Goal: Find specific page/section: Find specific page/section

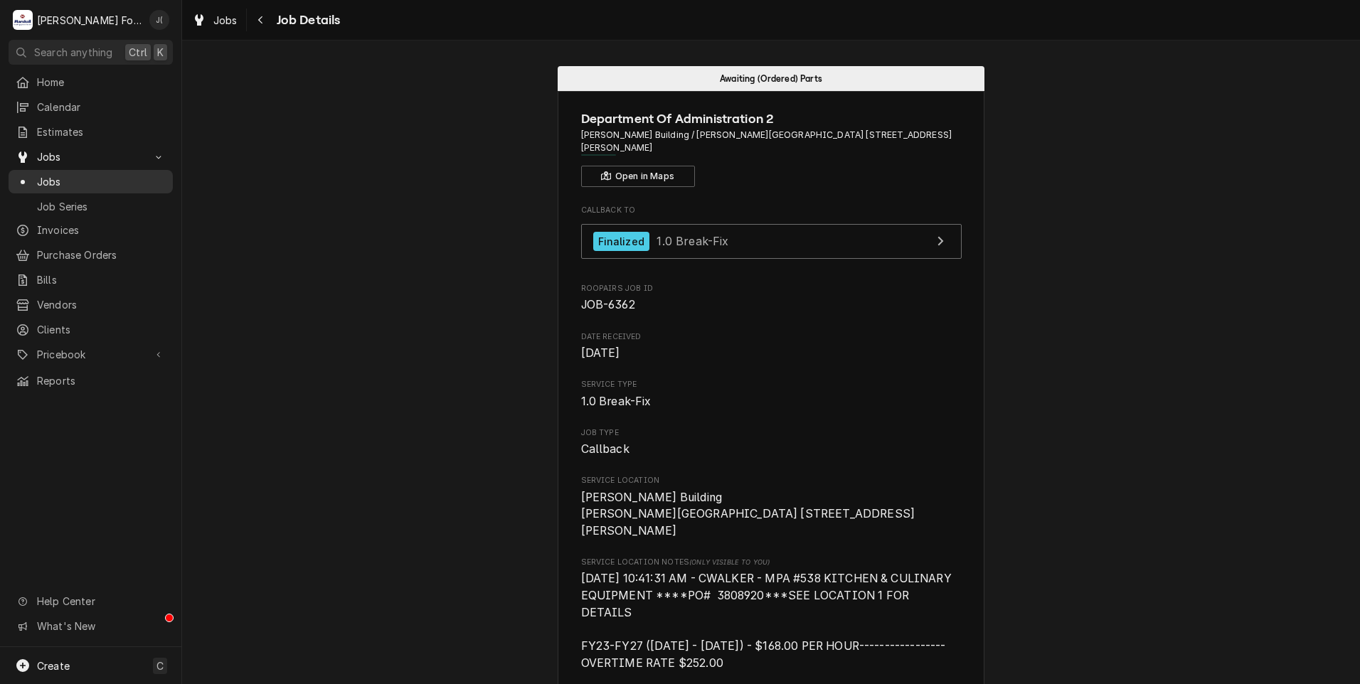
click at [89, 174] on span "Jobs" at bounding box center [101, 181] width 129 height 15
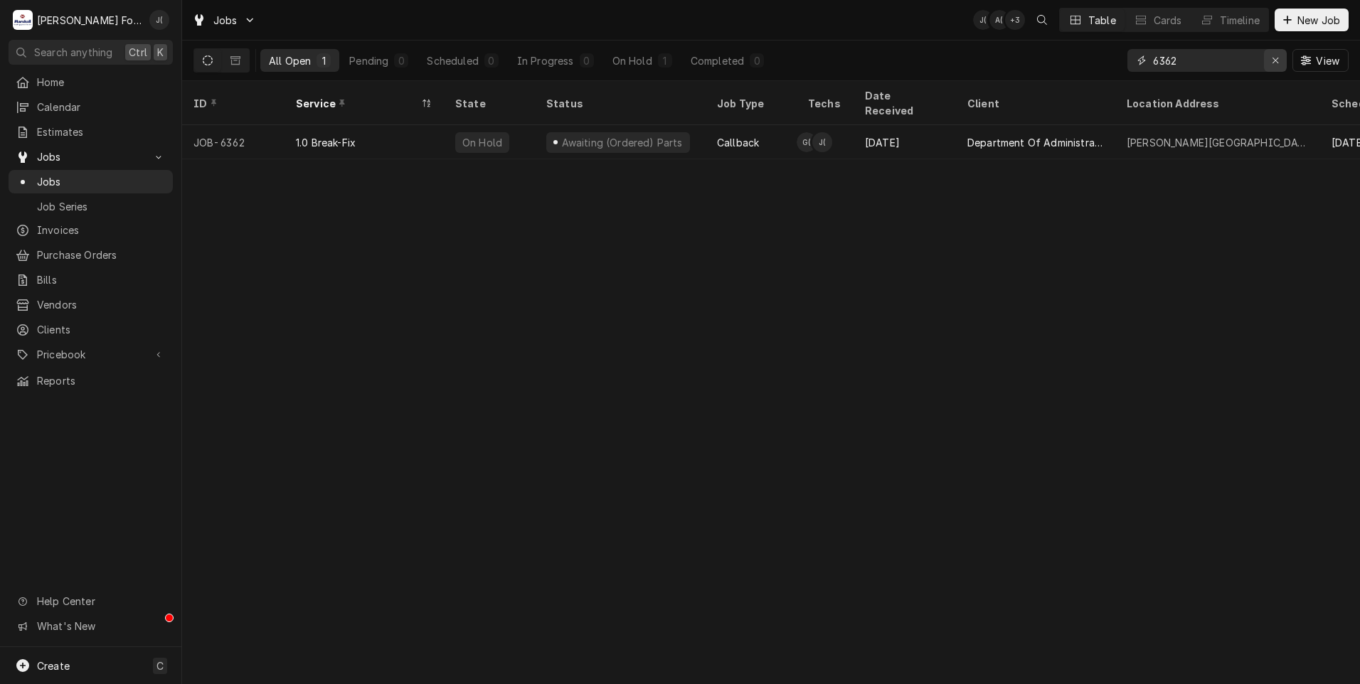
click at [1269, 62] on button "Erase input" at bounding box center [1275, 60] width 23 height 23
click at [1238, 56] on input "Dynamic Content Wrapper" at bounding box center [1220, 60] width 134 height 23
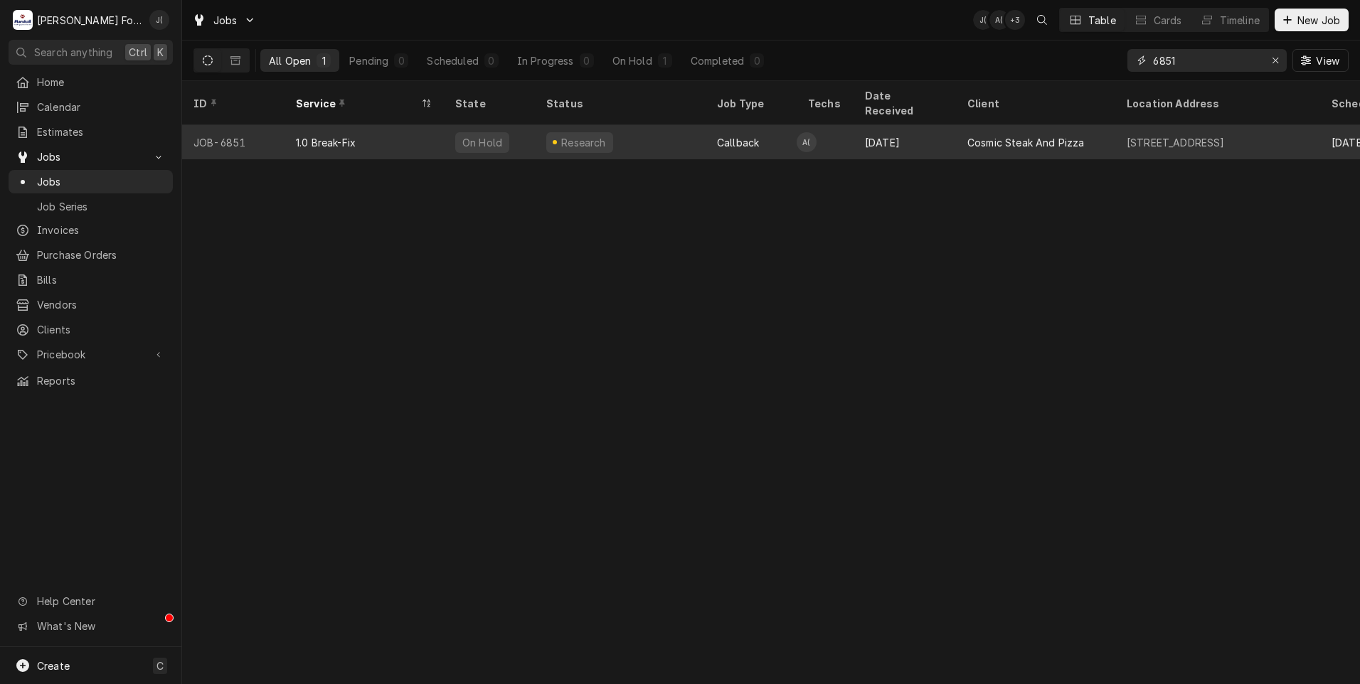
type input "6851"
click at [594, 135] on div "Research" at bounding box center [584, 142] width 48 height 15
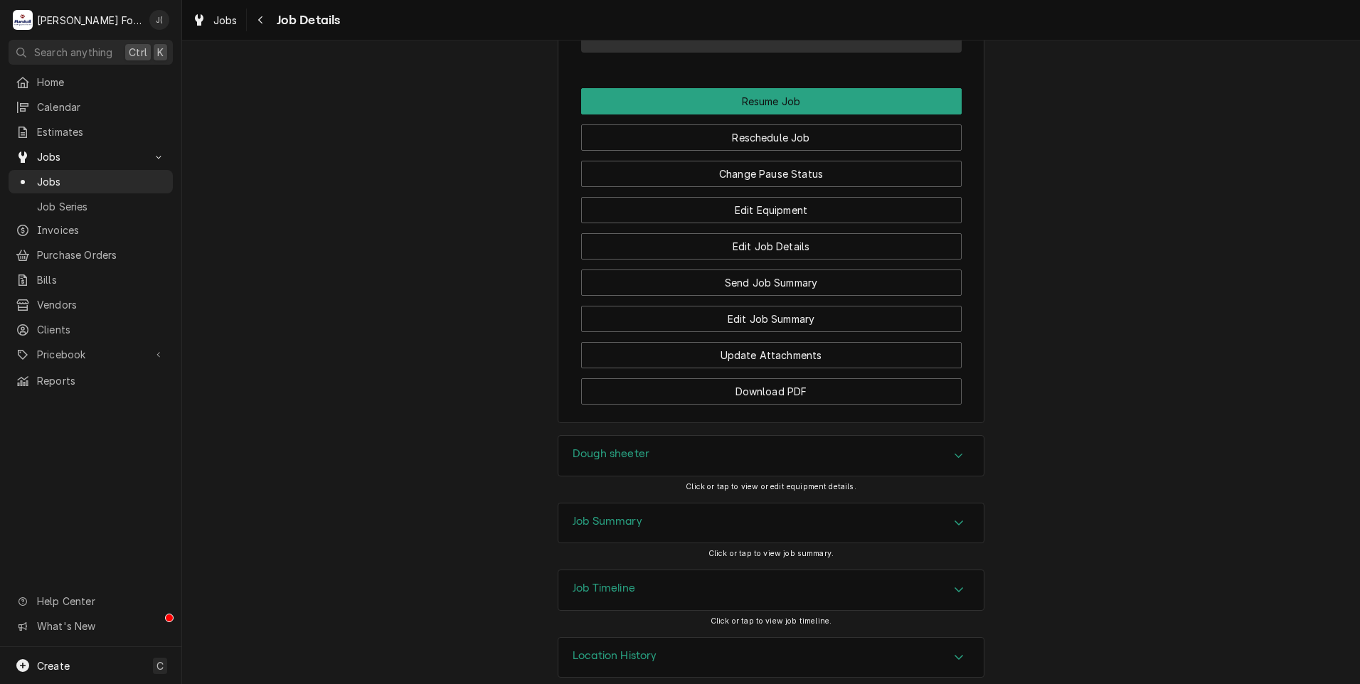
scroll to position [1736, 0]
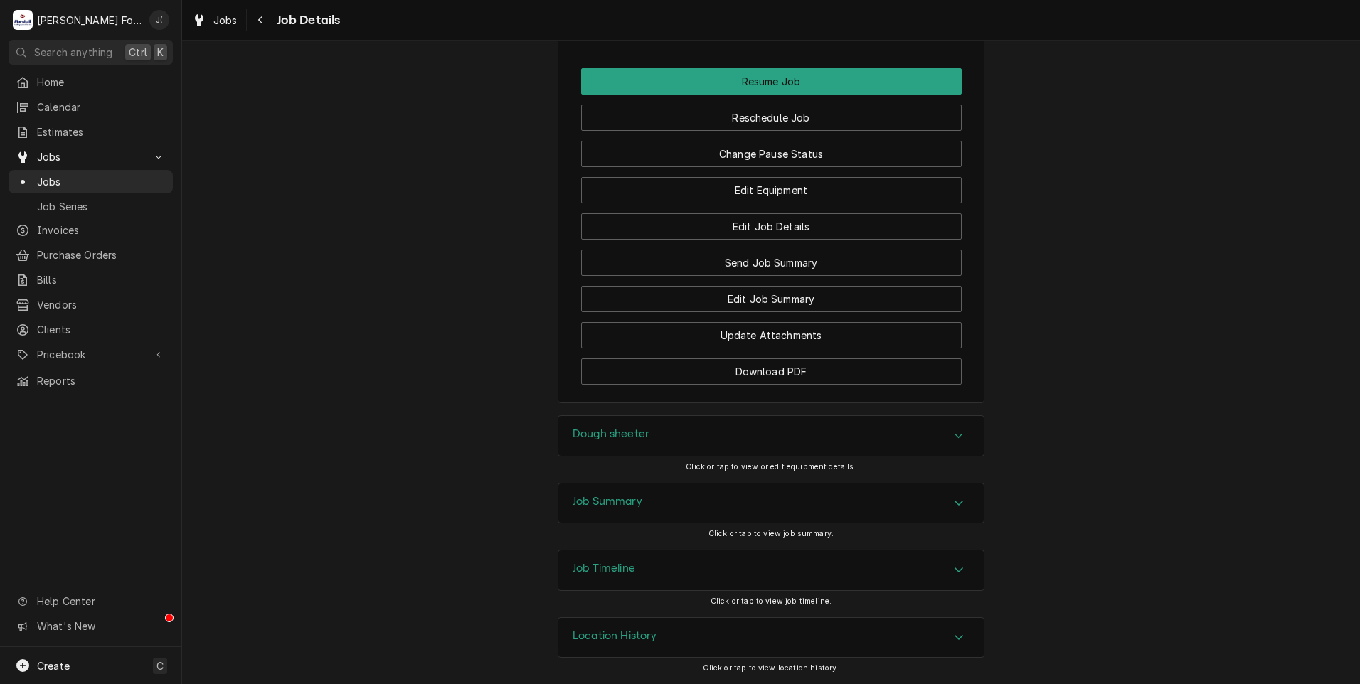
click at [601, 495] on h3 "Job Summary" at bounding box center [608, 502] width 70 height 14
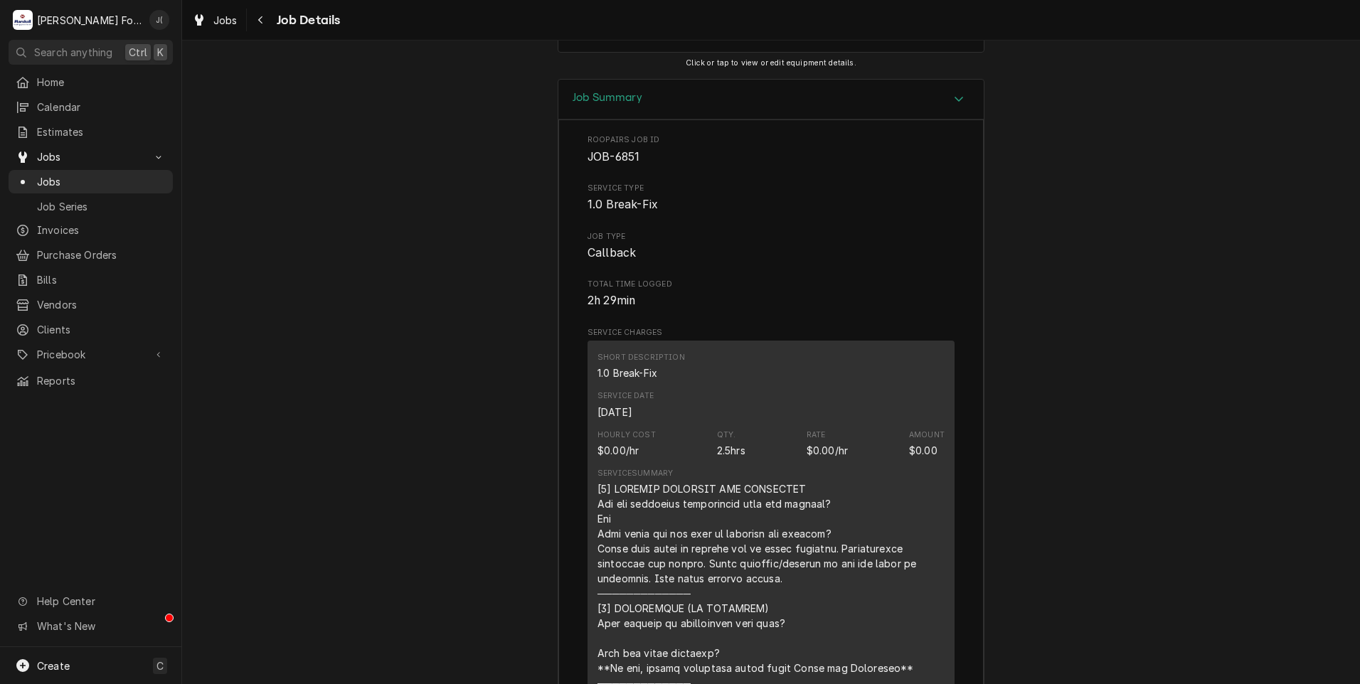
scroll to position [1878, 0]
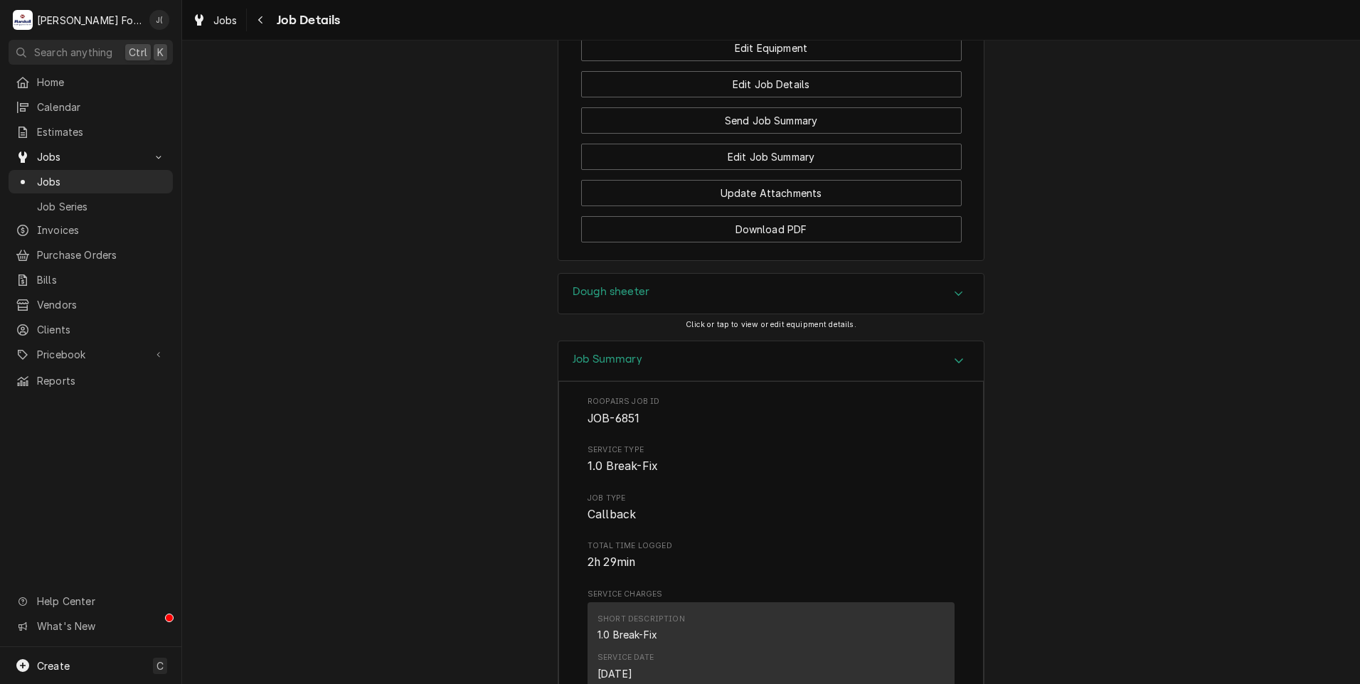
click at [622, 295] on h3 "Dough sheeter" at bounding box center [611, 292] width 77 height 14
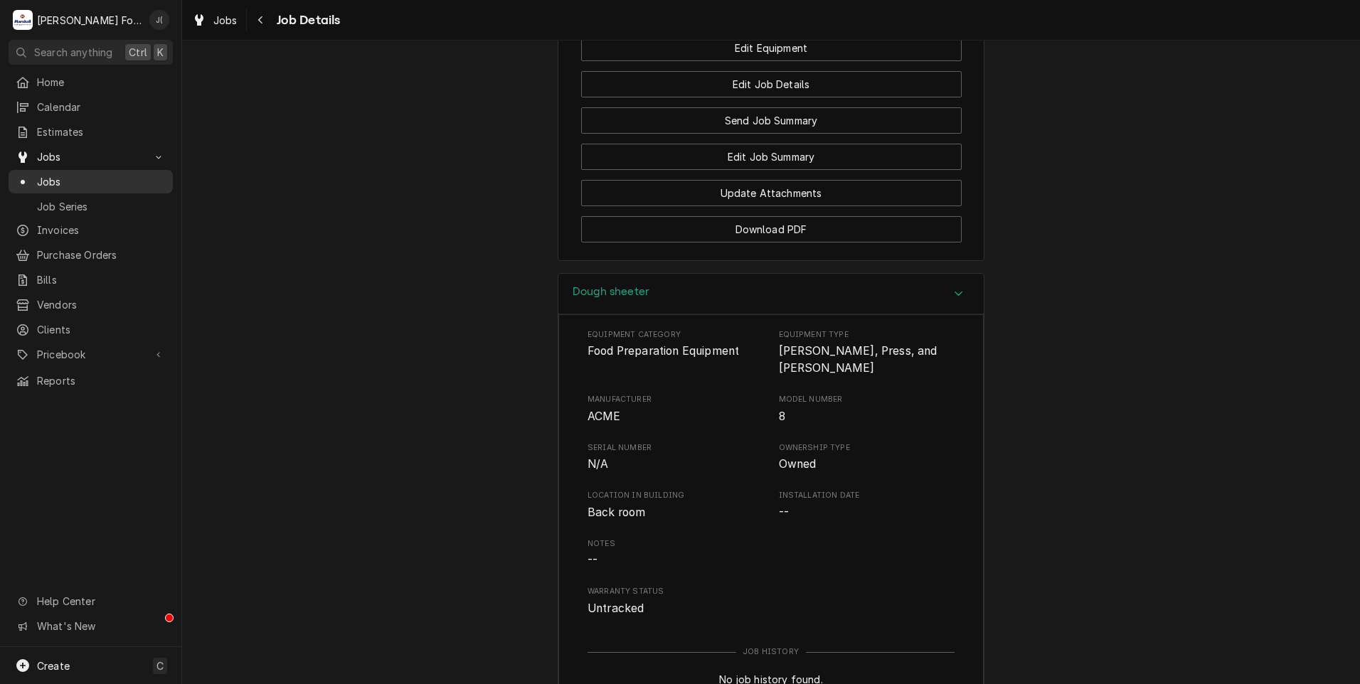
click at [48, 176] on span "Jobs" at bounding box center [101, 181] width 129 height 15
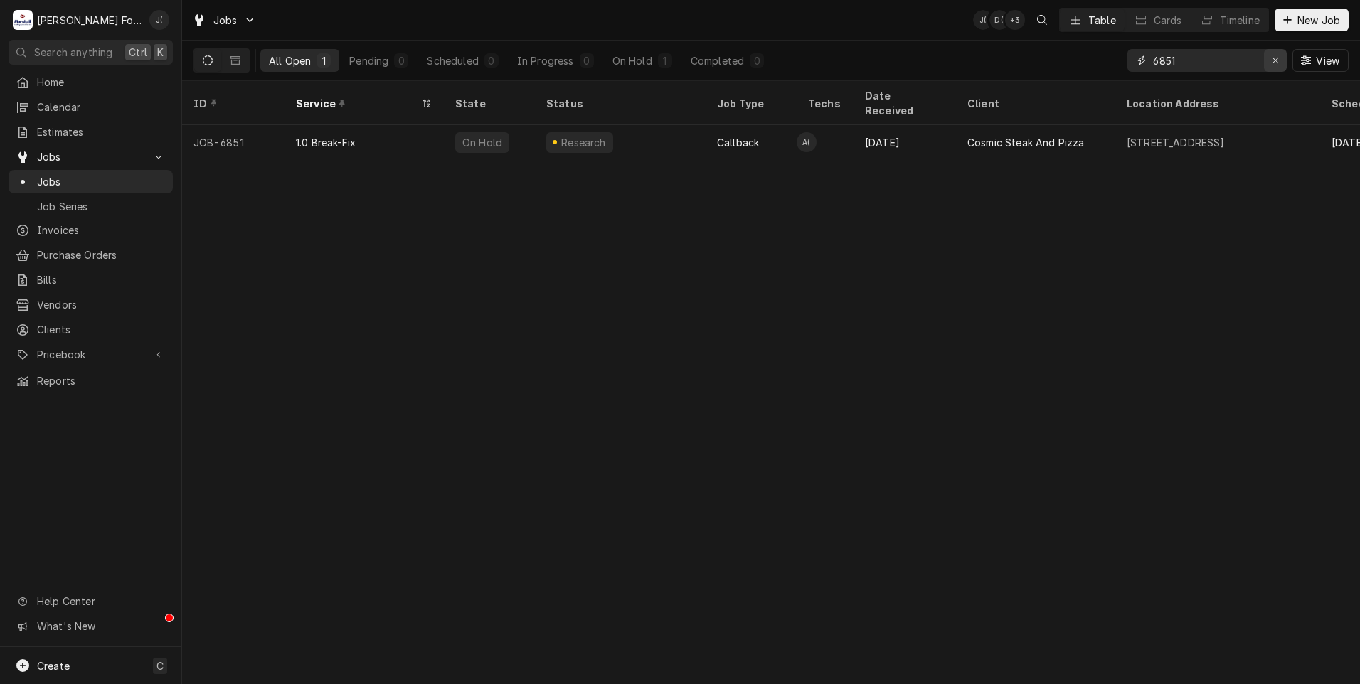
click at [1280, 62] on icon "Erase input" at bounding box center [1276, 60] width 8 height 10
click at [1234, 58] on input "Dynamic Content Wrapper" at bounding box center [1220, 60] width 134 height 23
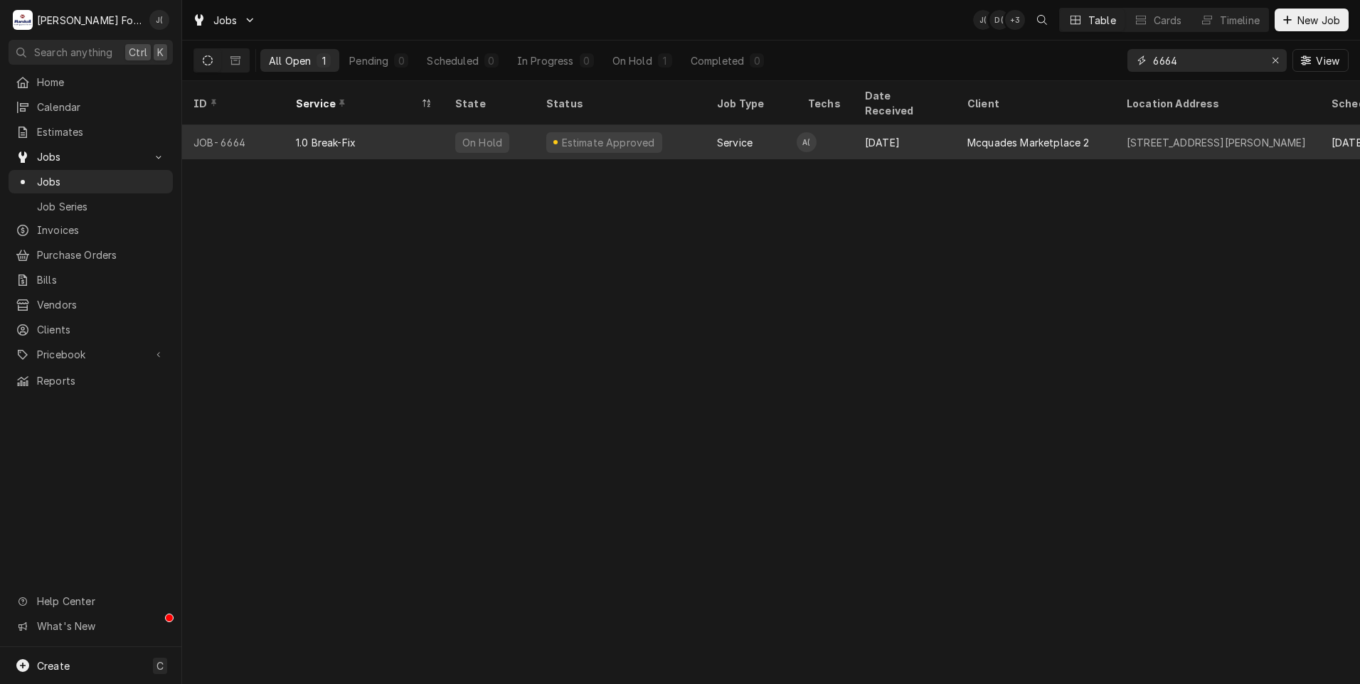
type input "6664"
click at [413, 134] on div "1.0 Break-Fix" at bounding box center [364, 142] width 159 height 34
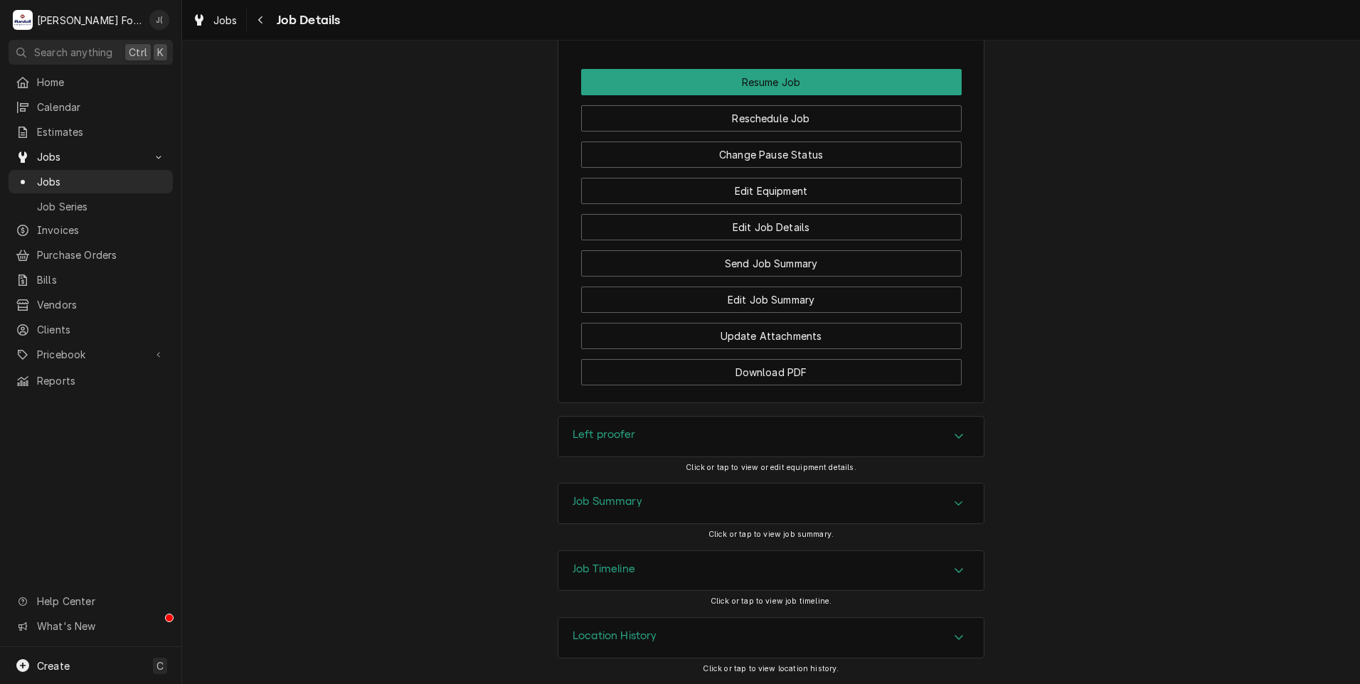
scroll to position [1647, 0]
click at [608, 439] on h3 "Left proofer" at bounding box center [604, 435] width 63 height 14
